Goal: Task Accomplishment & Management: Complete application form

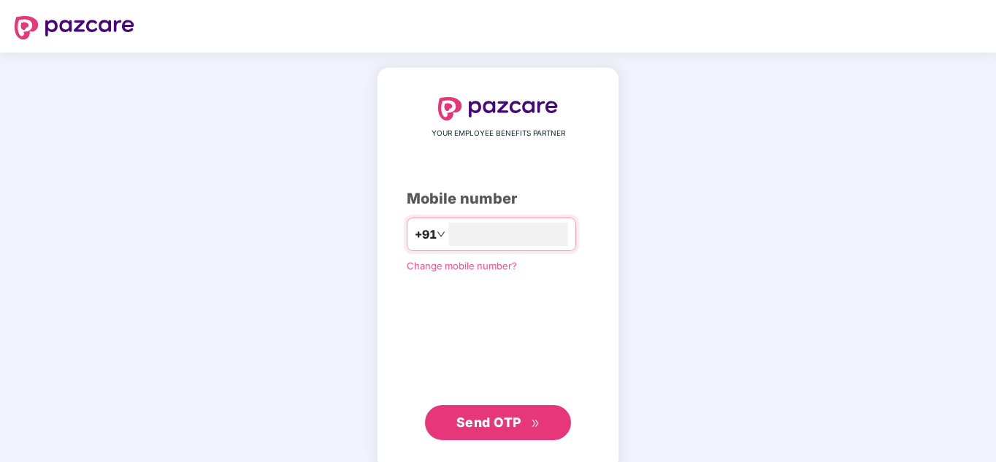
type input "**********"
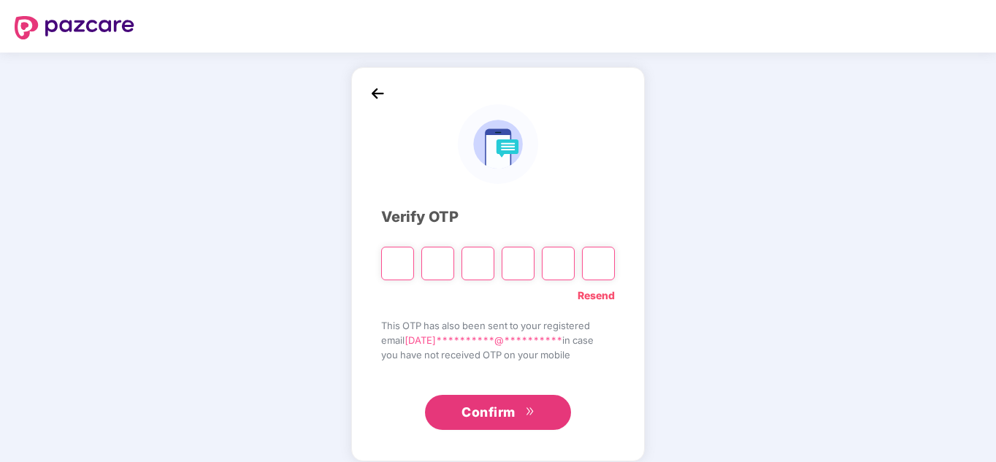
type input "*"
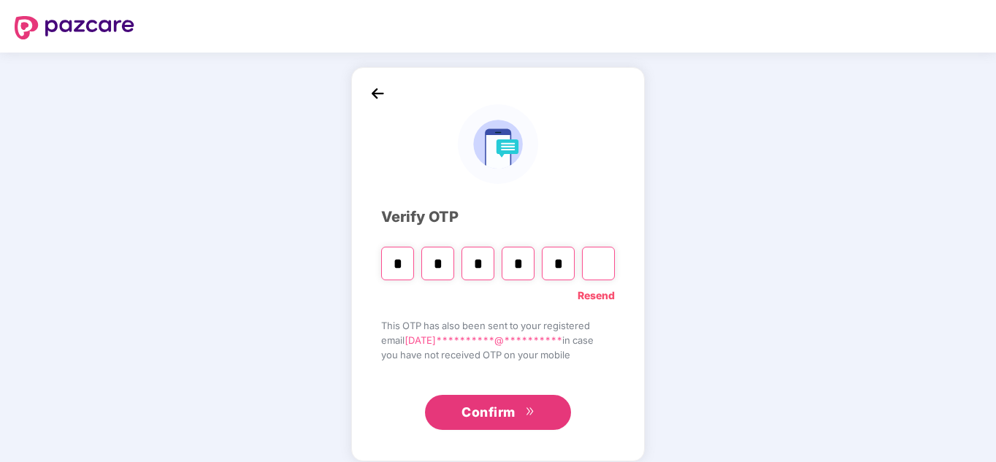
type input "*"
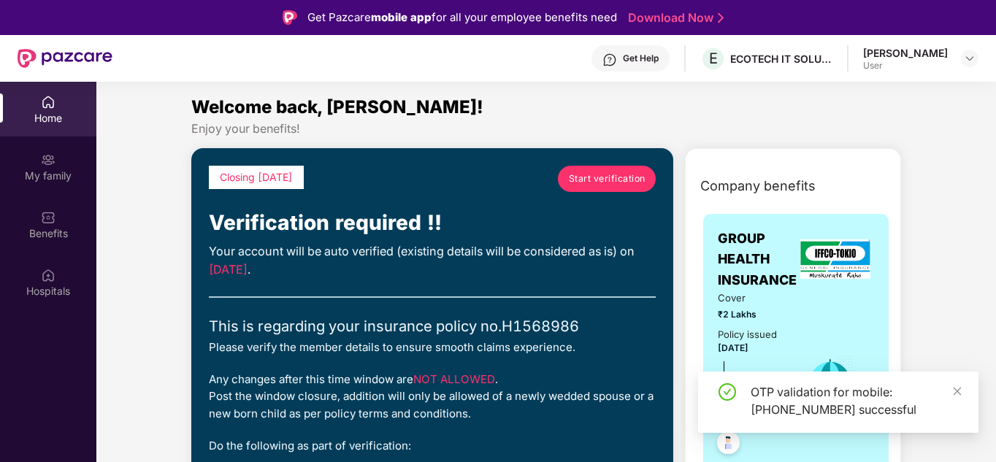
click at [627, 181] on span "Start verification" at bounding box center [607, 179] width 77 height 14
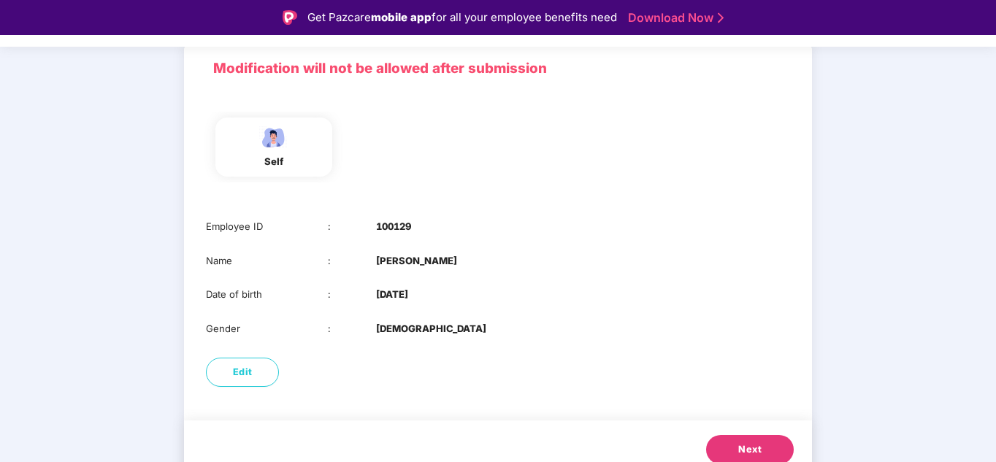
scroll to position [115, 0]
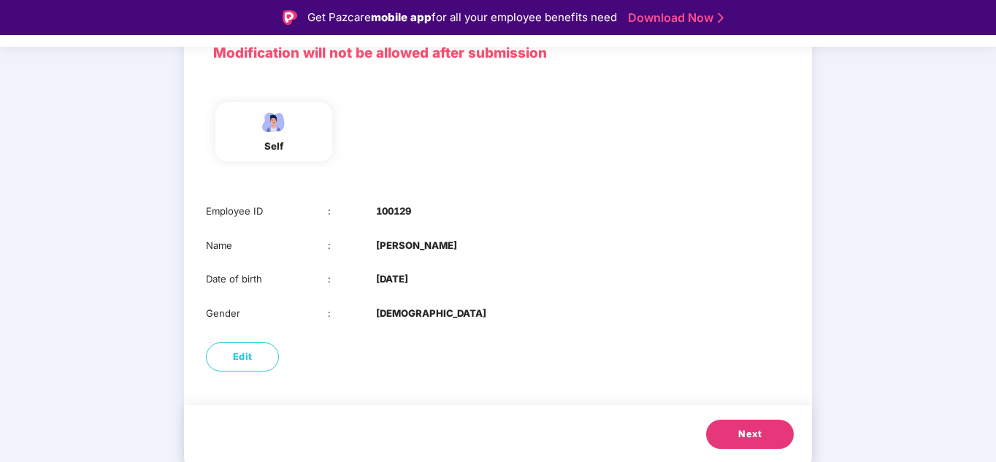
click at [751, 434] on span "Next" at bounding box center [749, 434] width 23 height 15
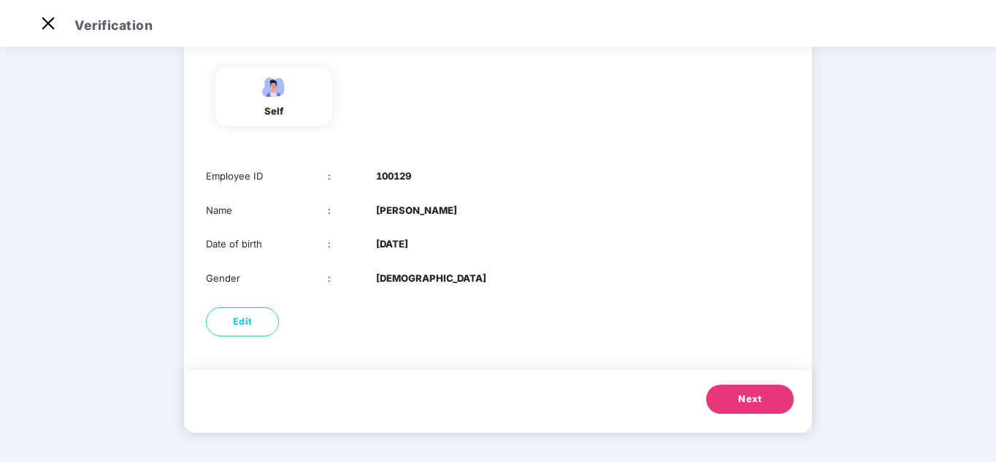
scroll to position [0, 0]
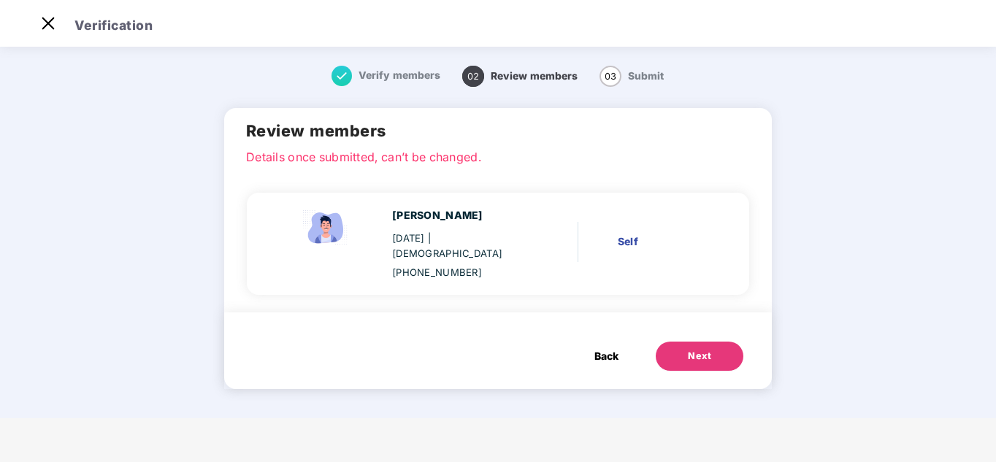
click at [684, 342] on button "Next" at bounding box center [700, 356] width 88 height 29
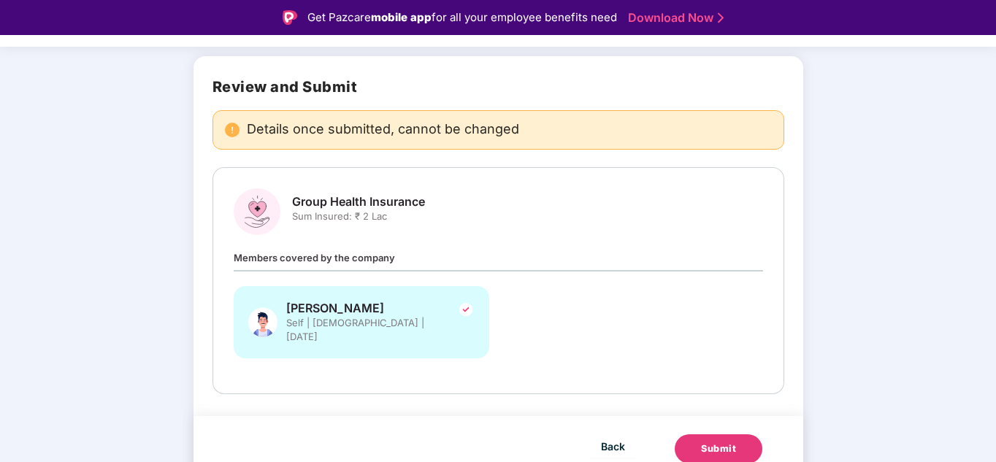
scroll to position [35, 0]
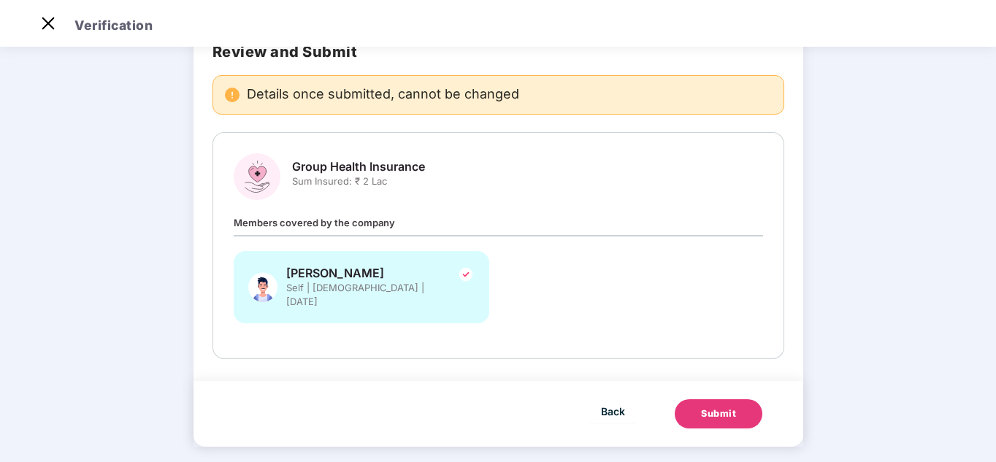
click at [735, 408] on button "Submit" at bounding box center [719, 414] width 88 height 29
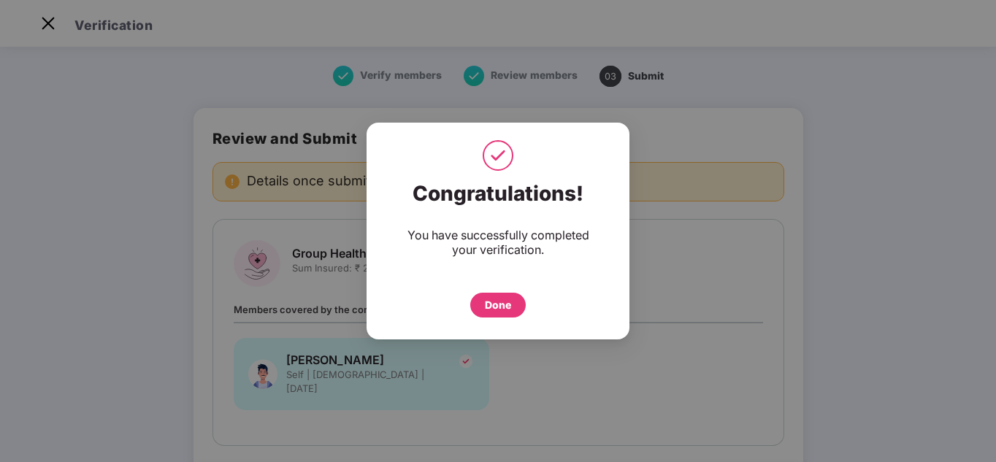
click at [511, 302] on div "Done" at bounding box center [498, 305] width 26 height 16
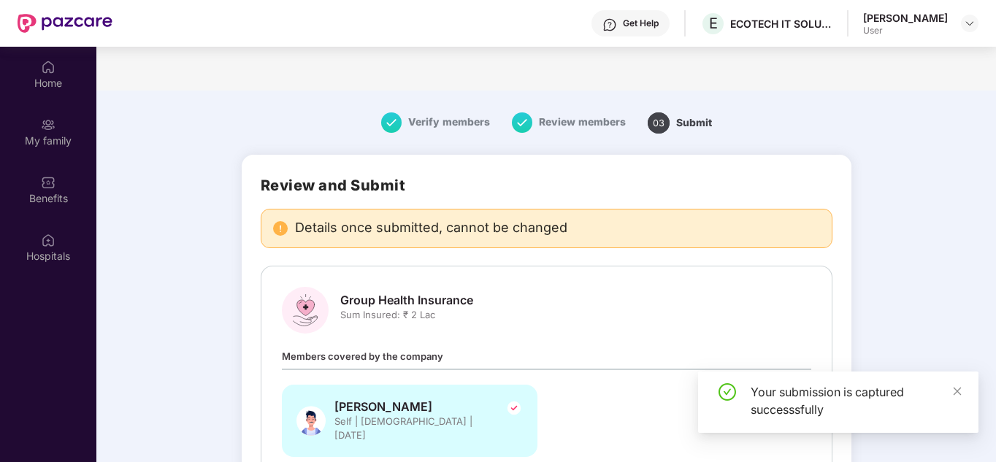
scroll to position [82, 0]
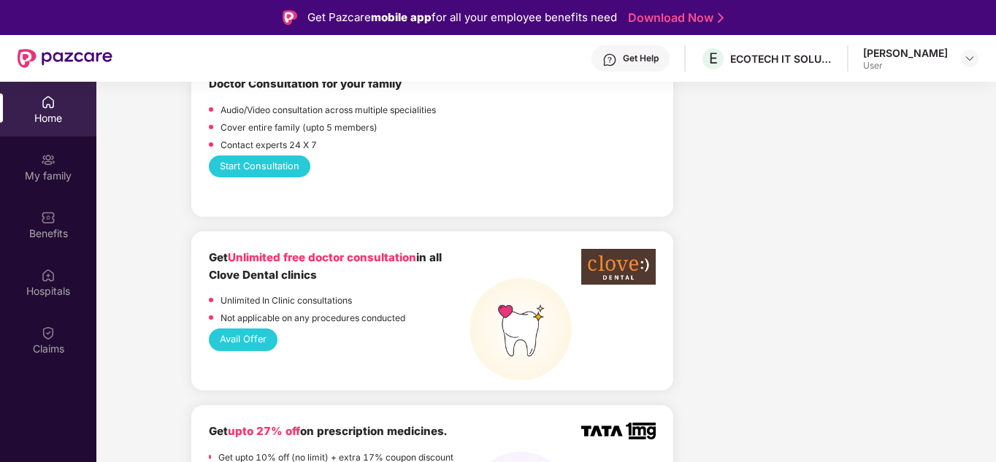
scroll to position [834, 0]
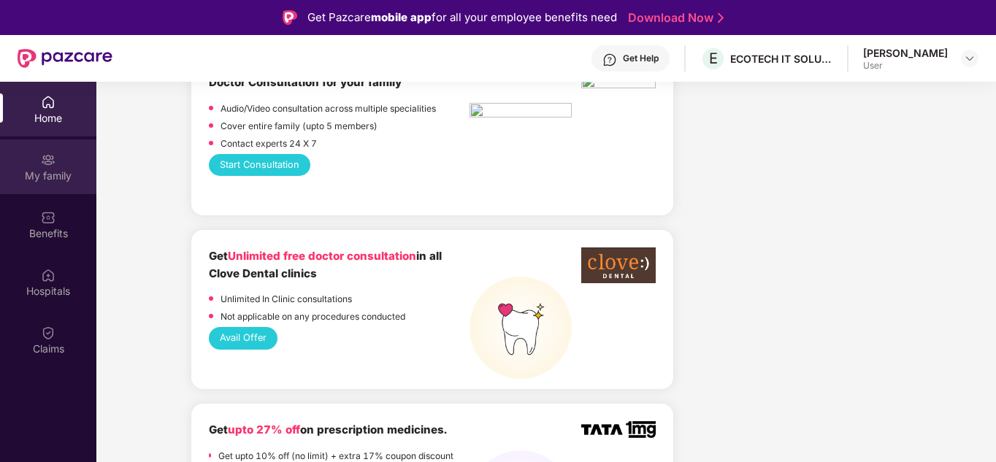
click at [37, 177] on div "My family" at bounding box center [48, 176] width 96 height 15
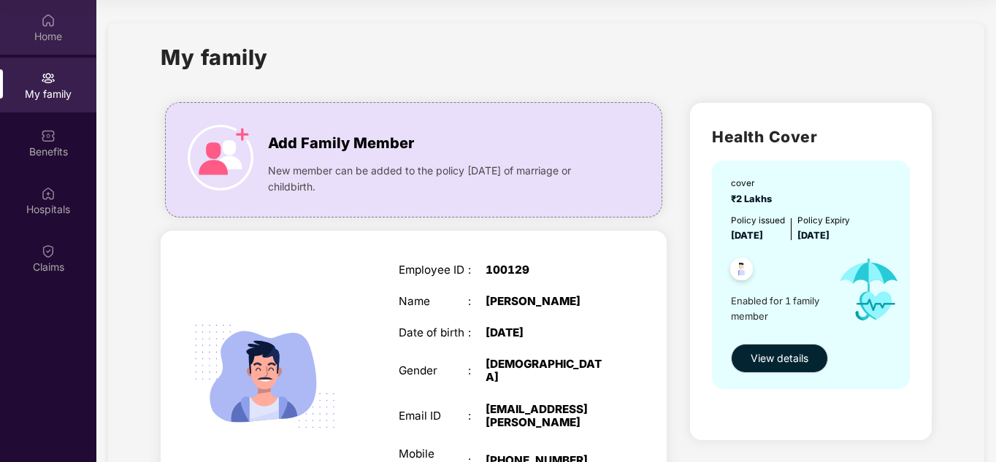
click at [58, 26] on div "Home" at bounding box center [48, 27] width 96 height 55
